Goal: Obtain resource: Download file/media

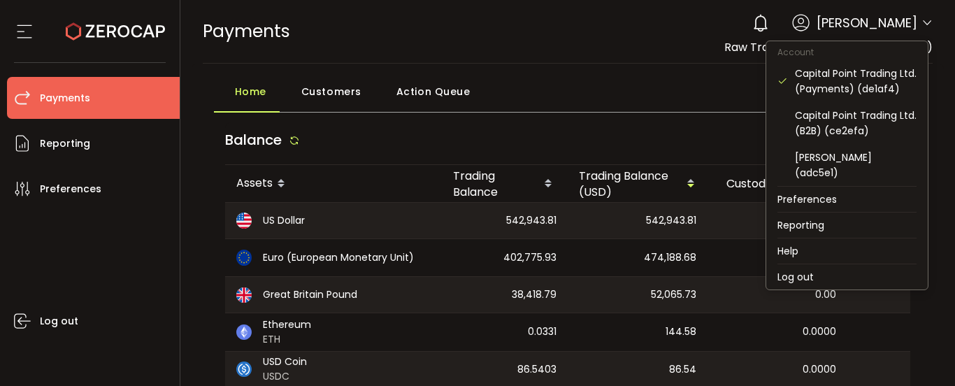
click at [924, 17] on icon at bounding box center [927, 22] width 11 height 11
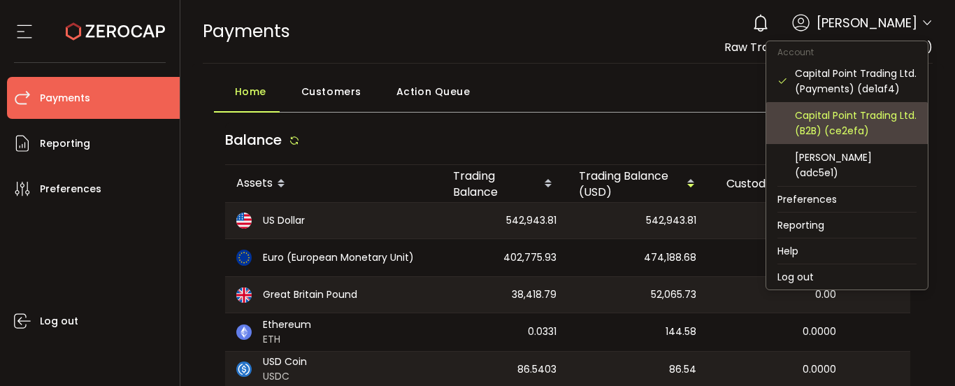
click at [855, 118] on div "Capital Point Trading Ltd. (B2B) (ce2efa)" at bounding box center [856, 123] width 122 height 31
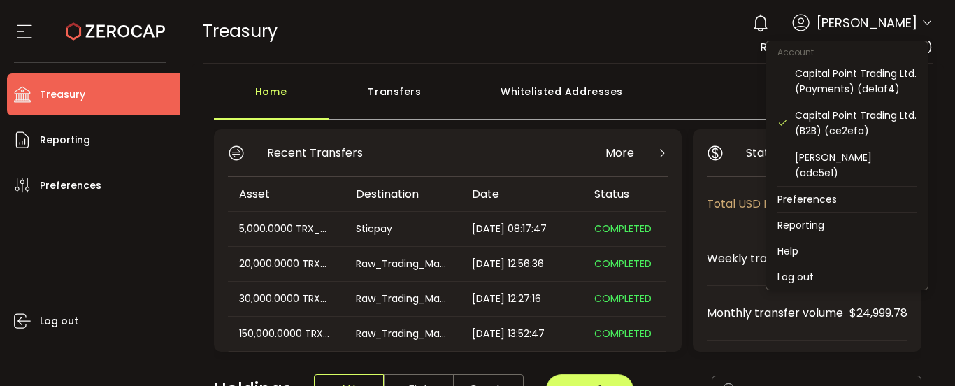
click at [927, 20] on icon at bounding box center [927, 22] width 11 height 11
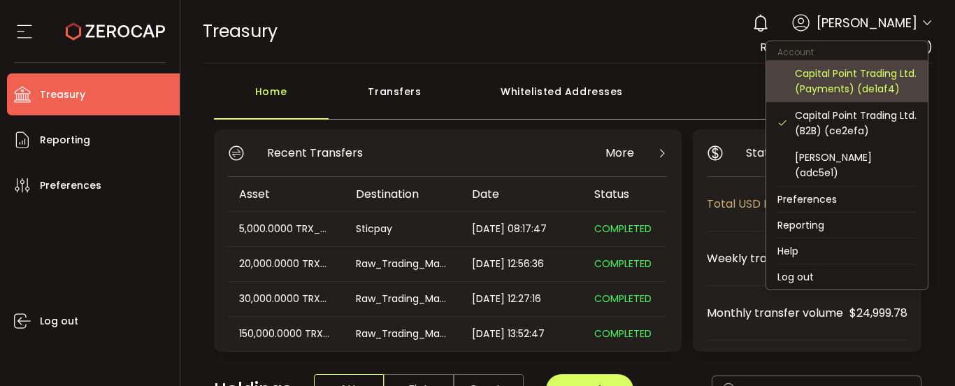
click at [885, 85] on div "Capital Point Trading Ltd. (Payments) (de1af4)" at bounding box center [856, 81] width 122 height 31
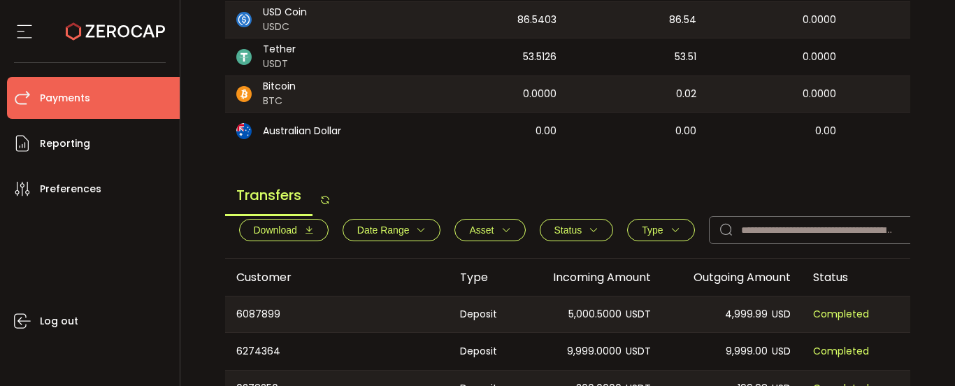
scroll to position [490, 0]
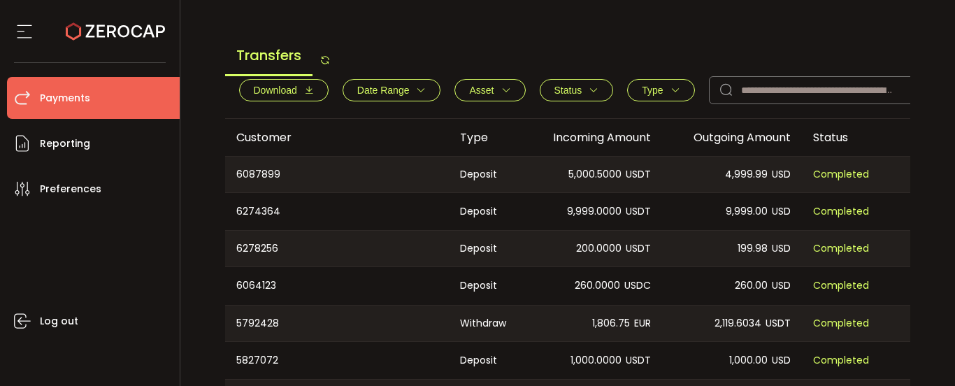
click at [301, 96] on span "Download" at bounding box center [284, 90] width 60 height 11
